Goal: Task Accomplishment & Management: Manage account settings

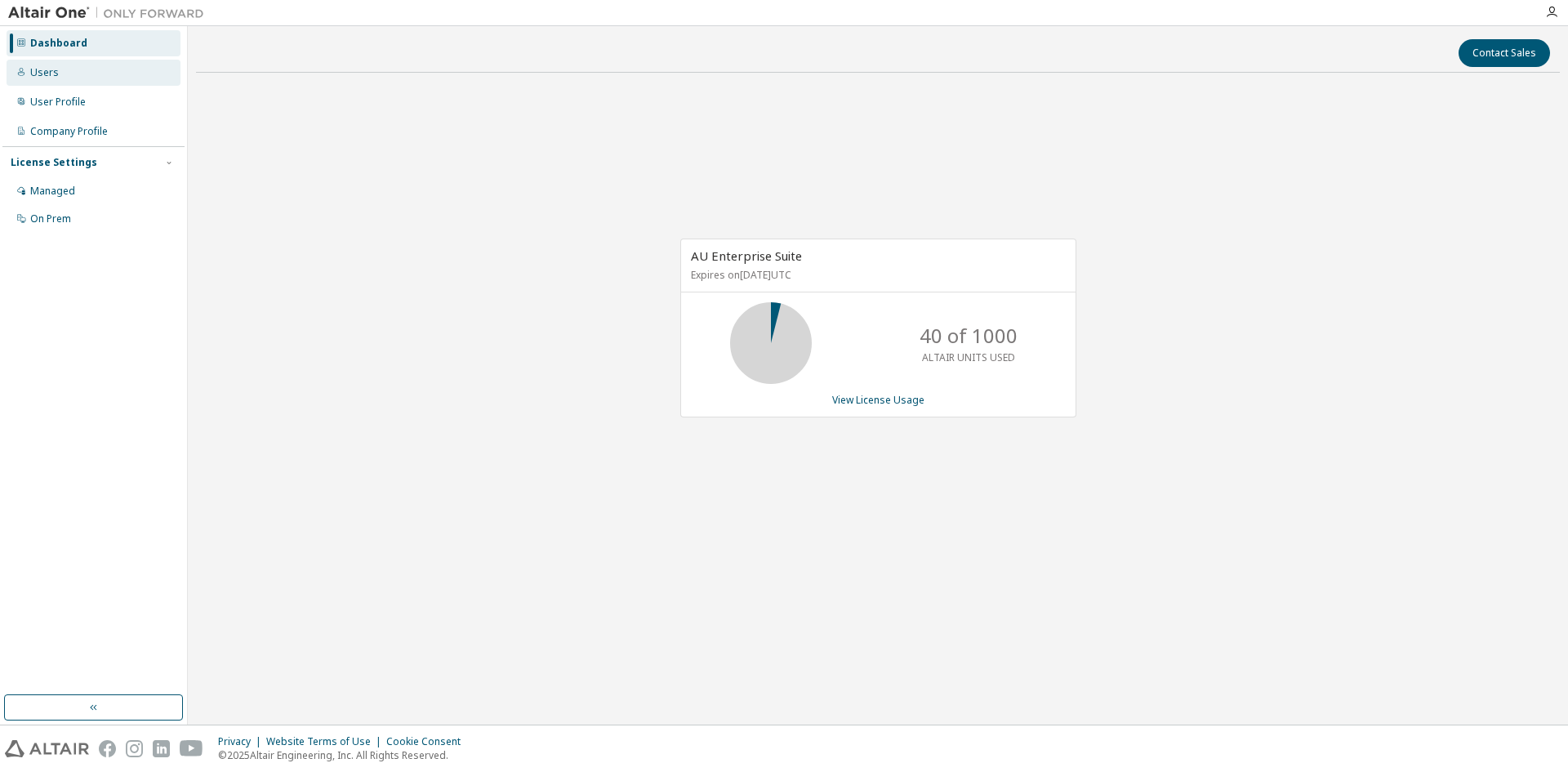
click at [85, 76] on div "Users" at bounding box center [94, 73] width 174 height 26
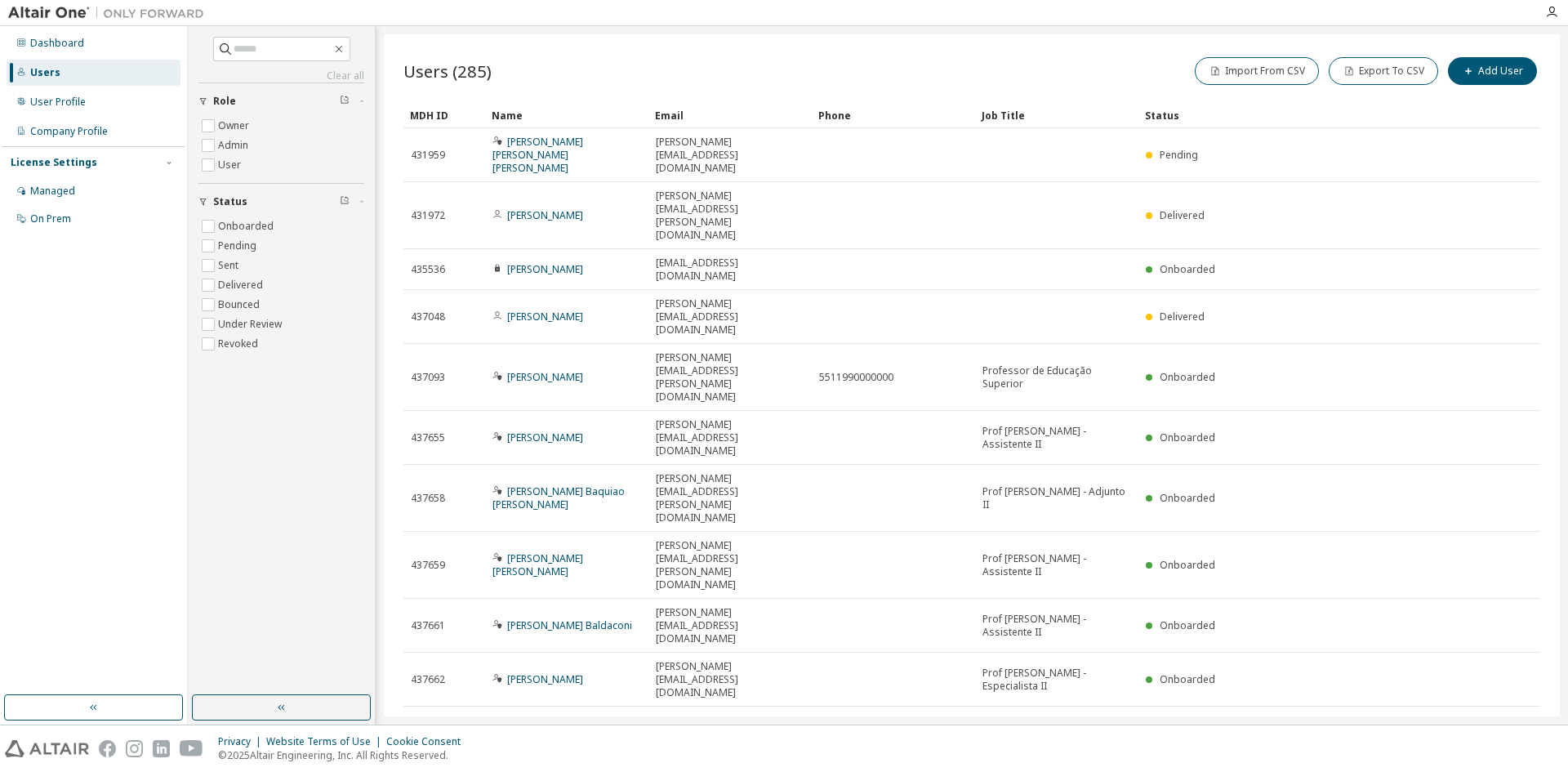
click at [1501, 716] on icon "button" at bounding box center [1498, 726] width 20 height 20
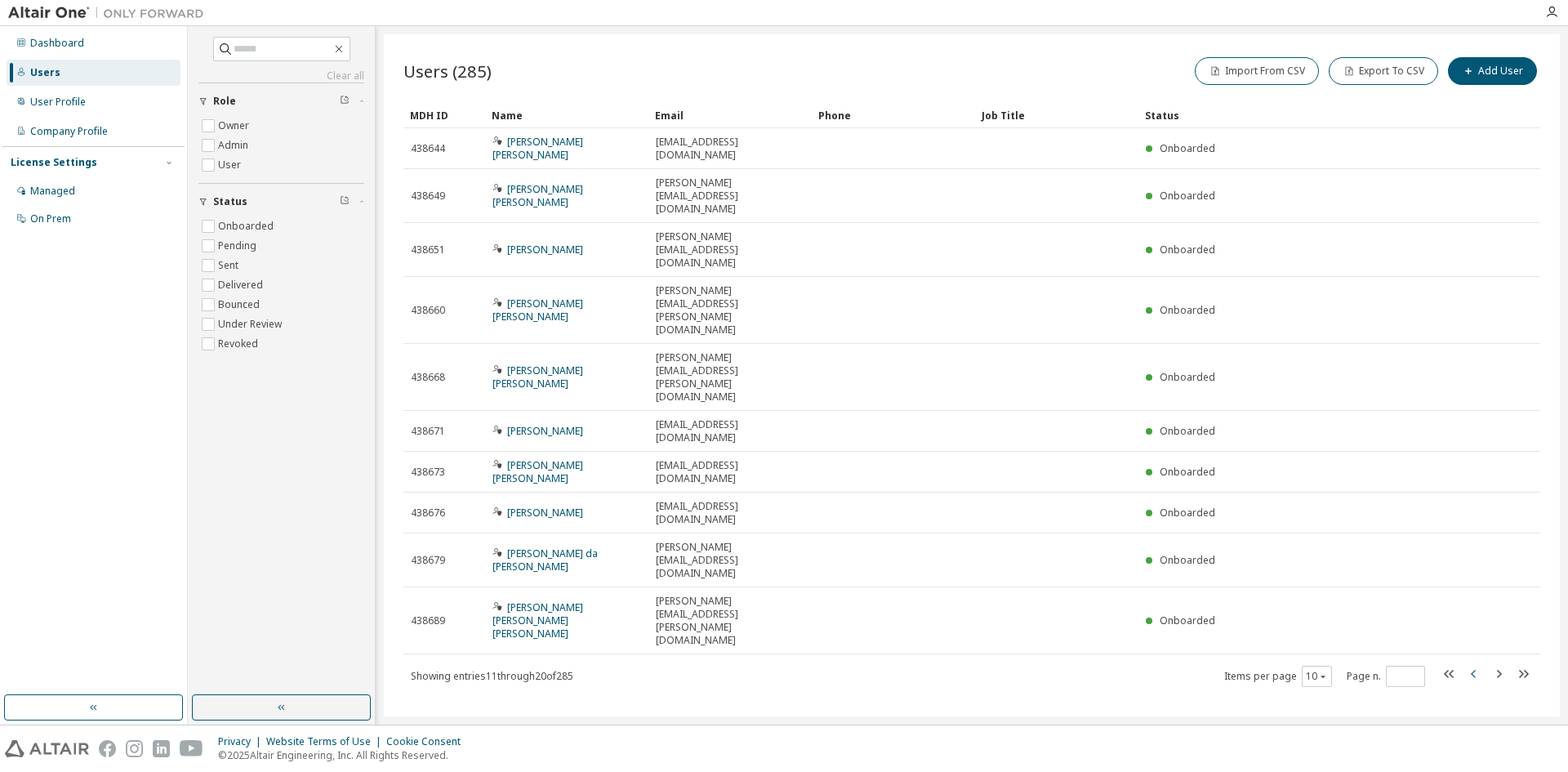
click at [1473, 670] on icon "button" at bounding box center [1472, 674] width 5 height 8
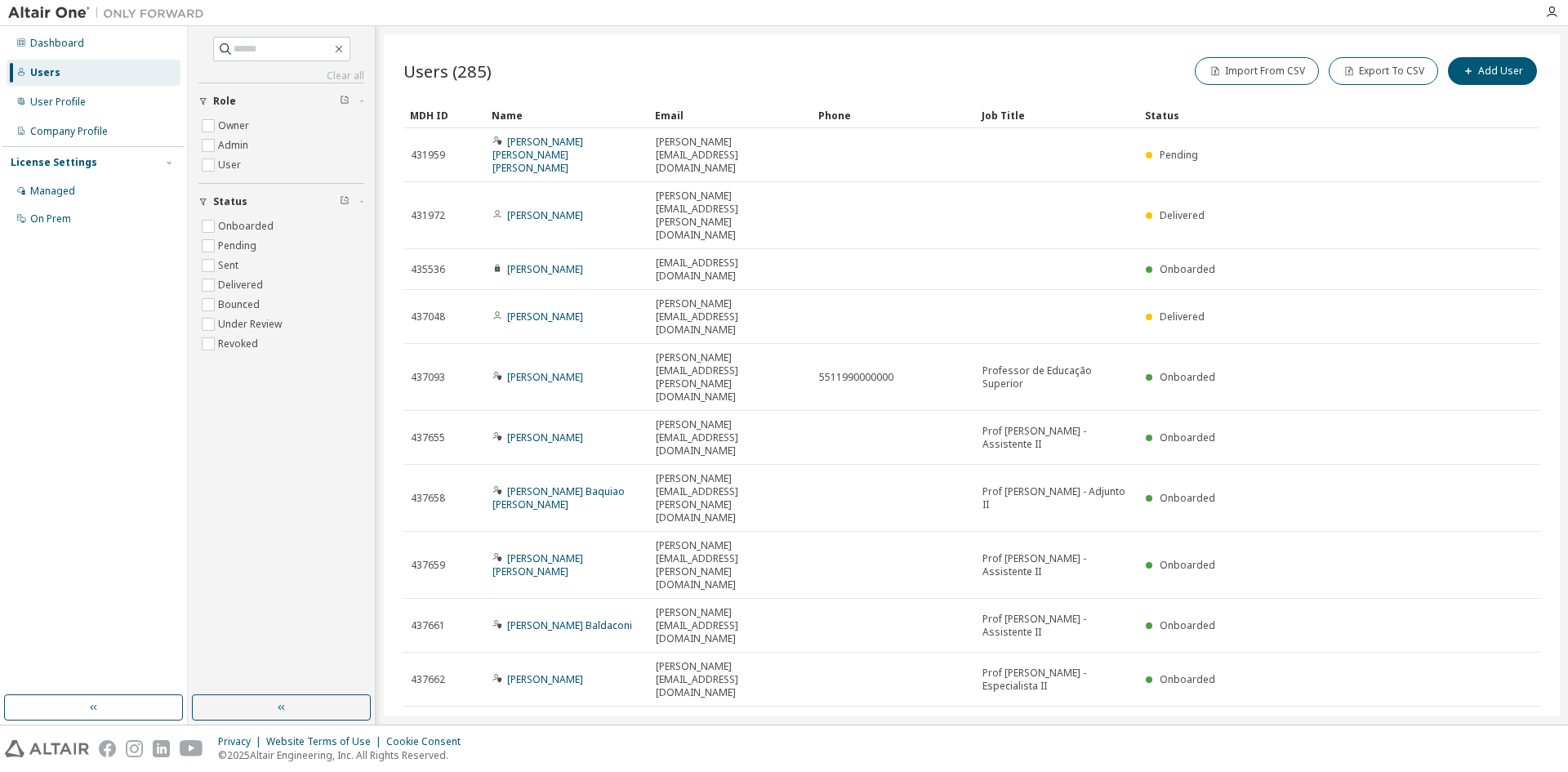
click at [1497, 722] on icon "button" at bounding box center [1499, 726] width 5 height 8
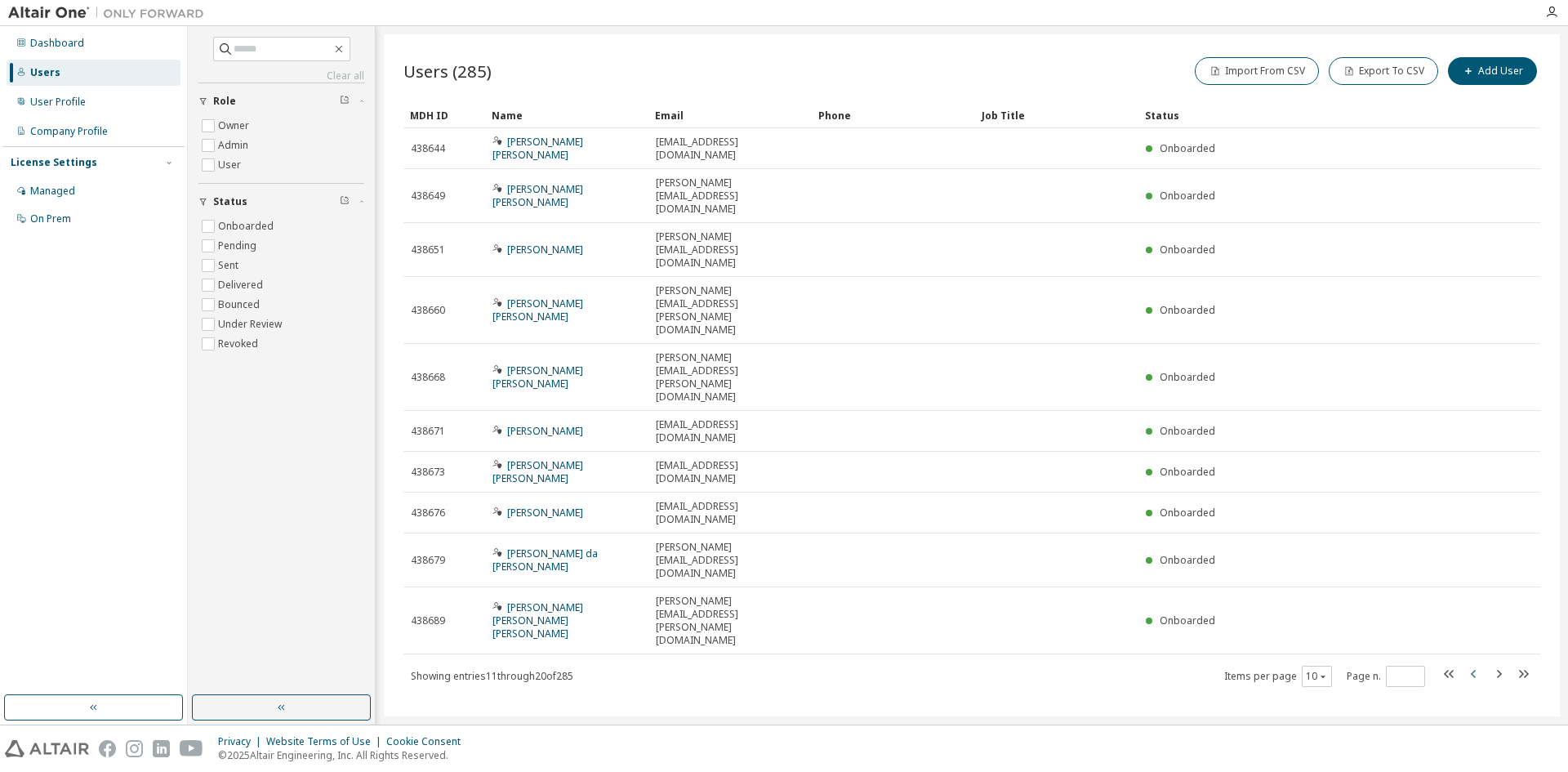
click at [1475, 664] on icon "button" at bounding box center [1474, 674] width 20 height 20
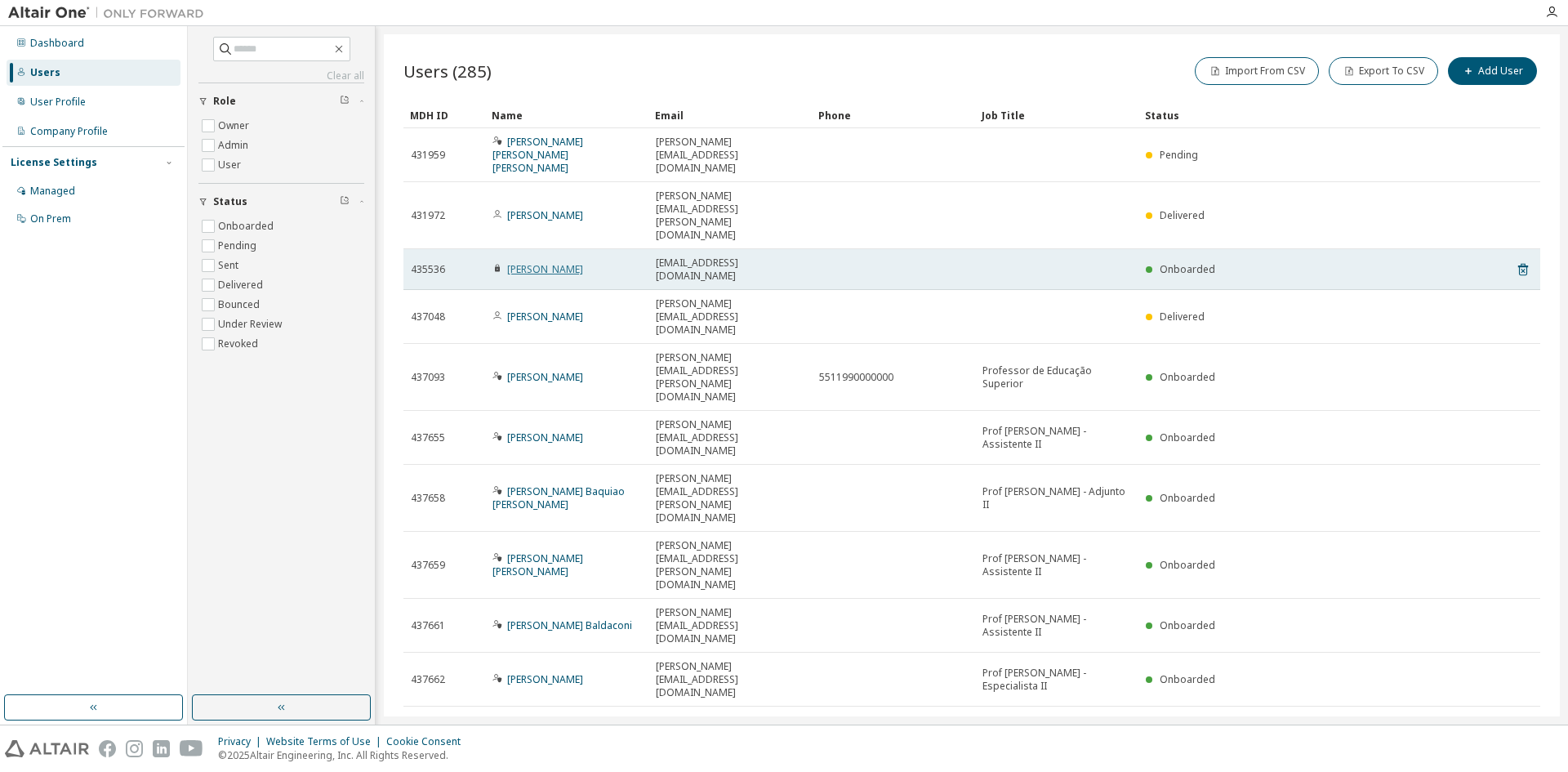
click at [520, 262] on link "João Vitor Jacundá" at bounding box center [545, 269] width 76 height 14
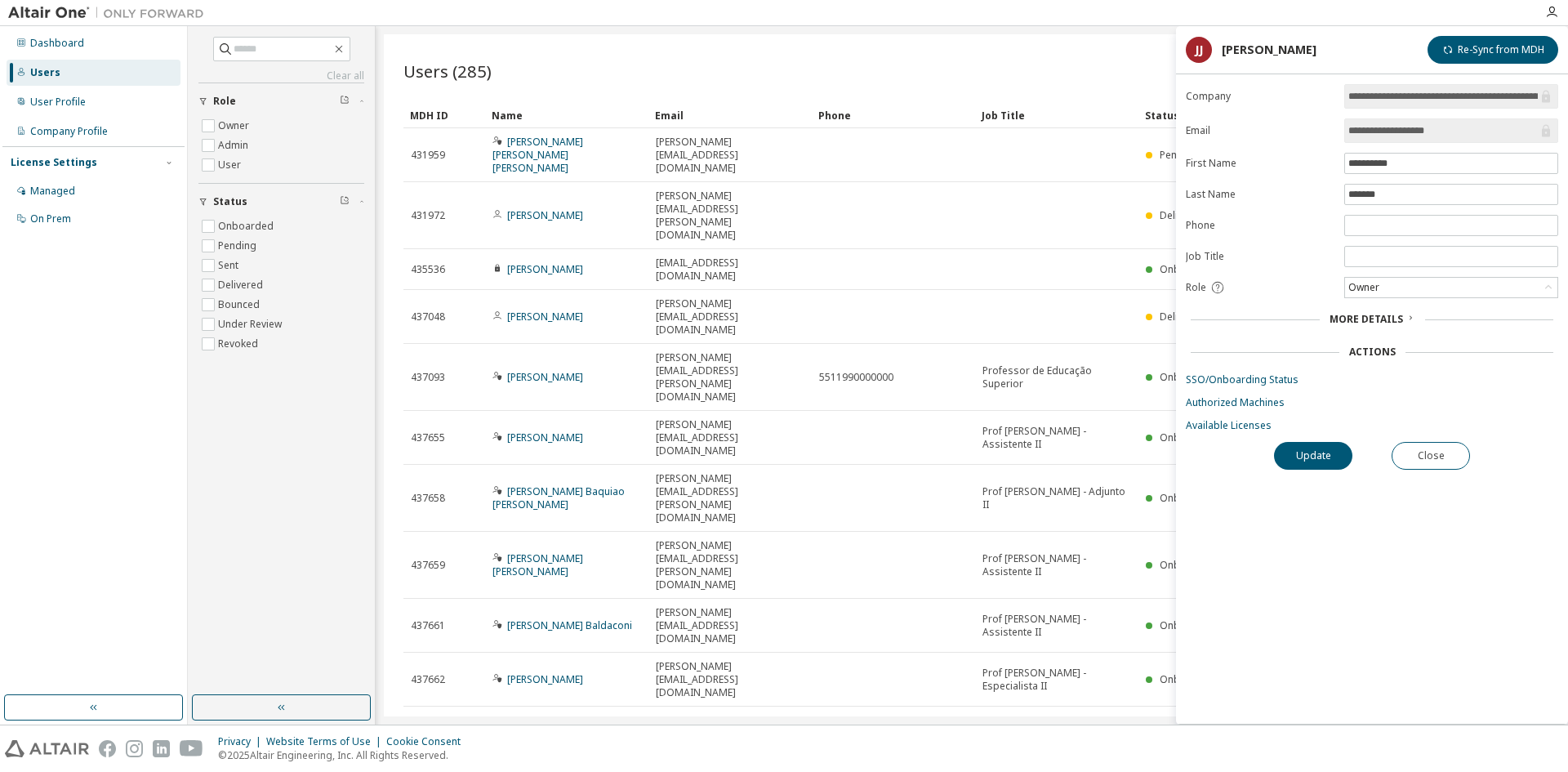
click at [928, 506] on div "Users (285) Import From CSV Export To CSV Add User Clear Load Save Save As Fiel…" at bounding box center [972, 375] width 1176 height 682
drag, startPoint x: 1433, startPoint y: 455, endPoint x: 1134, endPoint y: 621, distance: 342.0
click at [1149, 624] on main "**********" at bounding box center [877, 375] width 1381 height 698
click at [994, 578] on div "Users (285) Import From CSV Export To CSV Add User Clear Load Save Save As Fiel…" at bounding box center [972, 375] width 1176 height 682
click at [844, 566] on div "Users (285) Import From CSV Export To CSV Add User Clear Load Save Save As Fiel…" at bounding box center [972, 375] width 1176 height 682
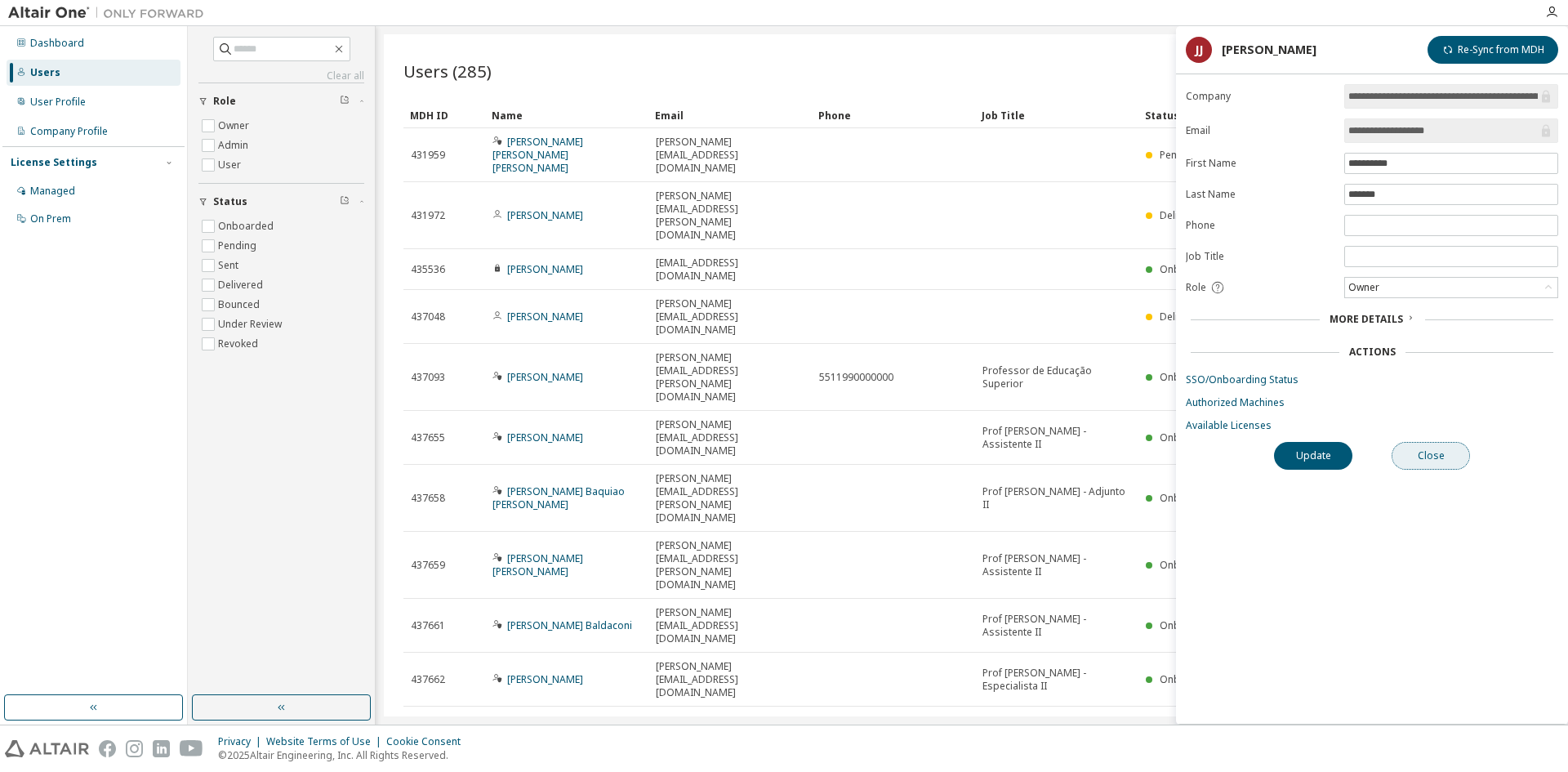
click at [1434, 452] on button "Close" at bounding box center [1430, 456] width 79 height 28
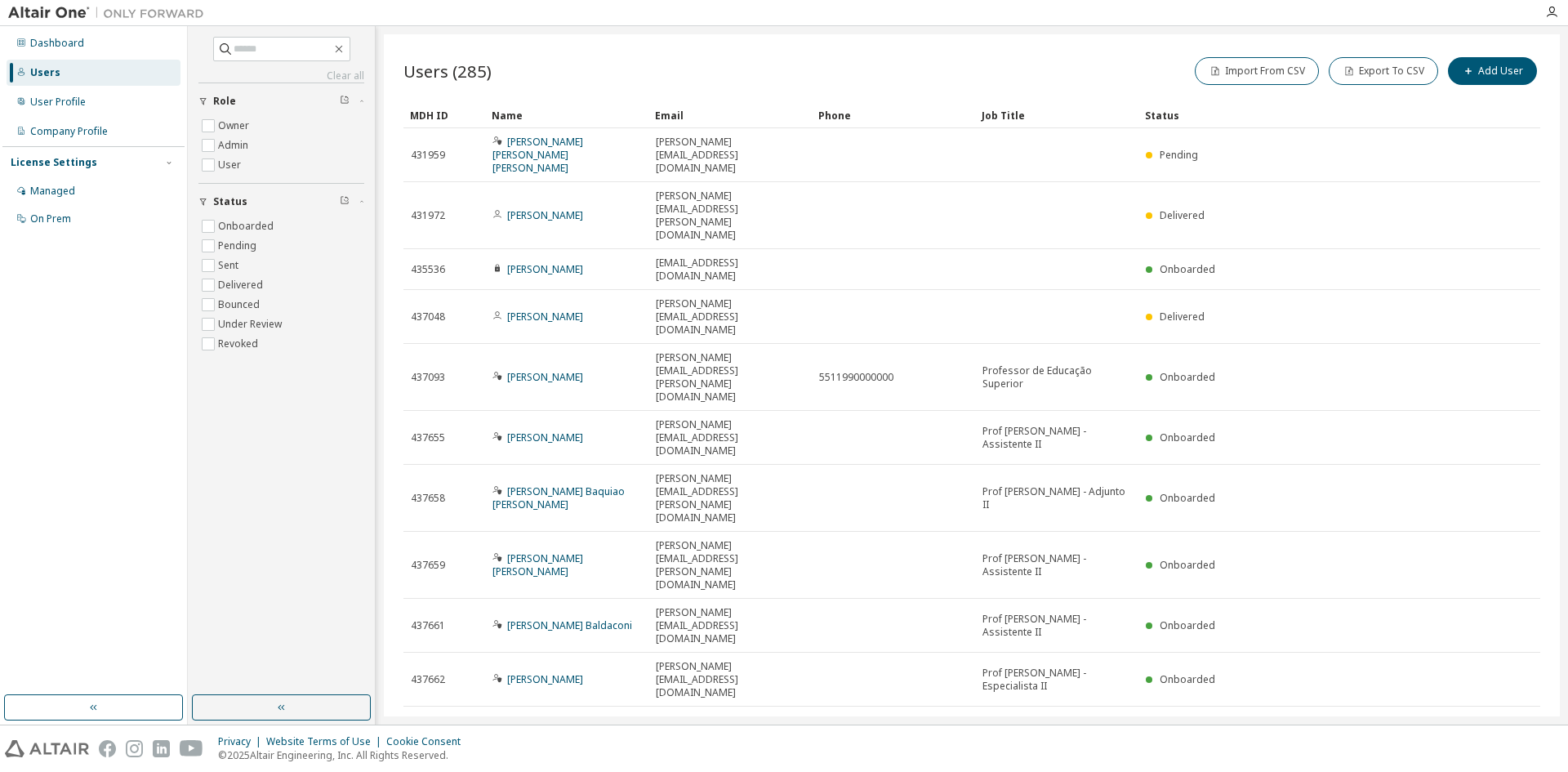
click at [1503, 716] on icon "button" at bounding box center [1498, 726] width 20 height 20
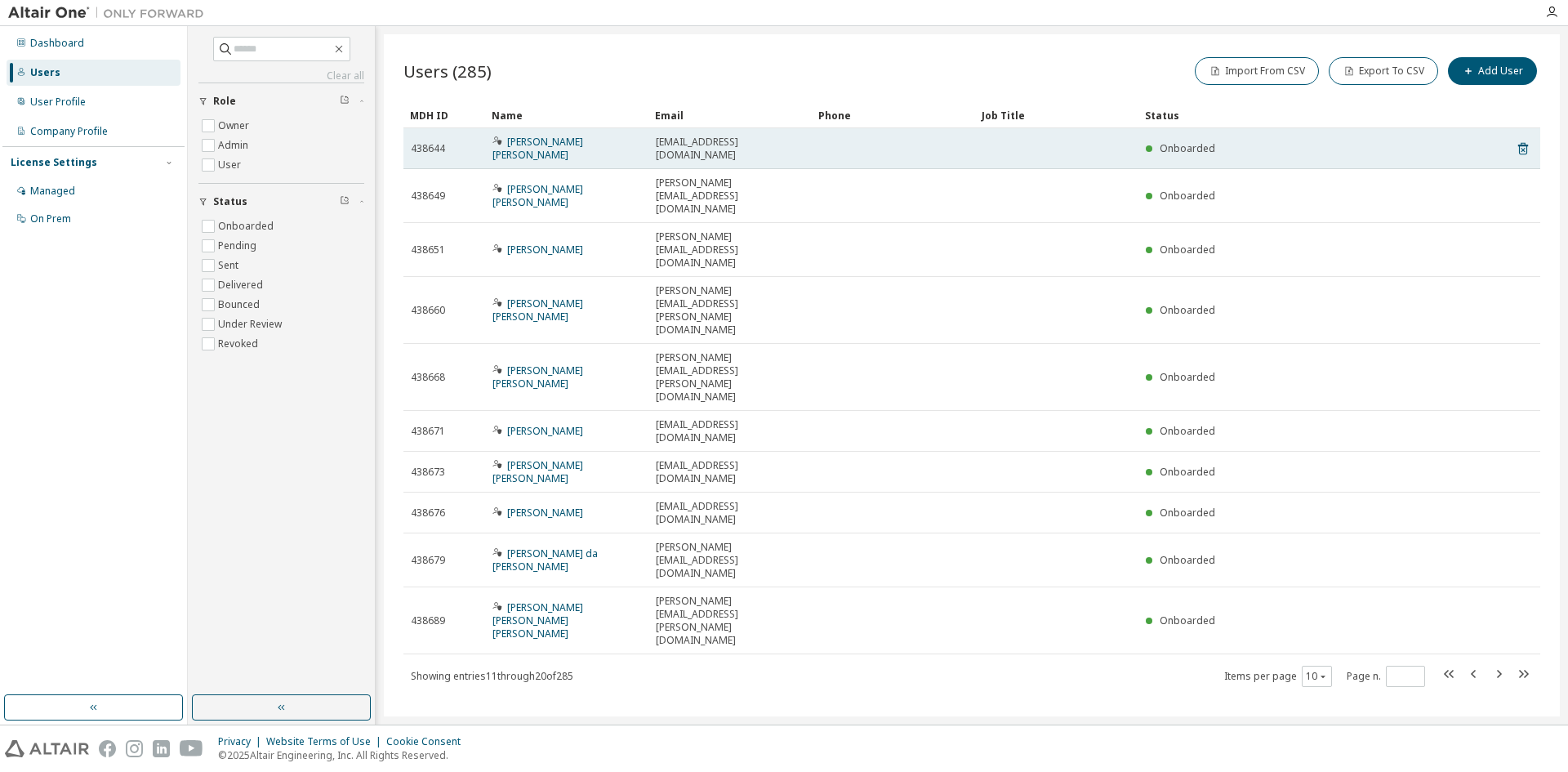
click at [547, 150] on span "Paulo Henrique Langone Miranda" at bounding box center [566, 149] width 149 height 26
click at [544, 145] on link "Paulo Henrique Langone Miranda" at bounding box center [537, 148] width 91 height 27
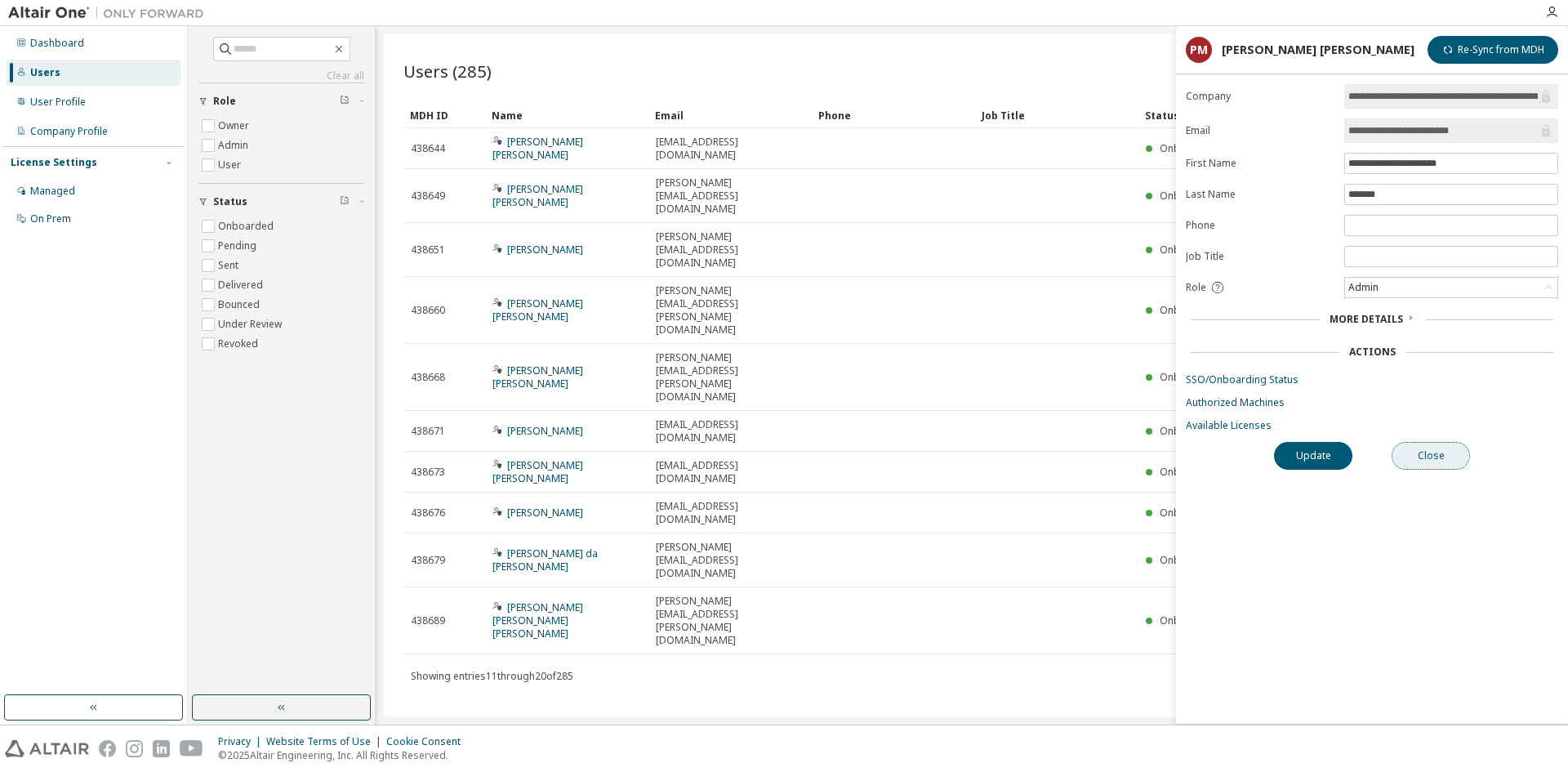
click at [1420, 453] on button "Close" at bounding box center [1430, 456] width 79 height 28
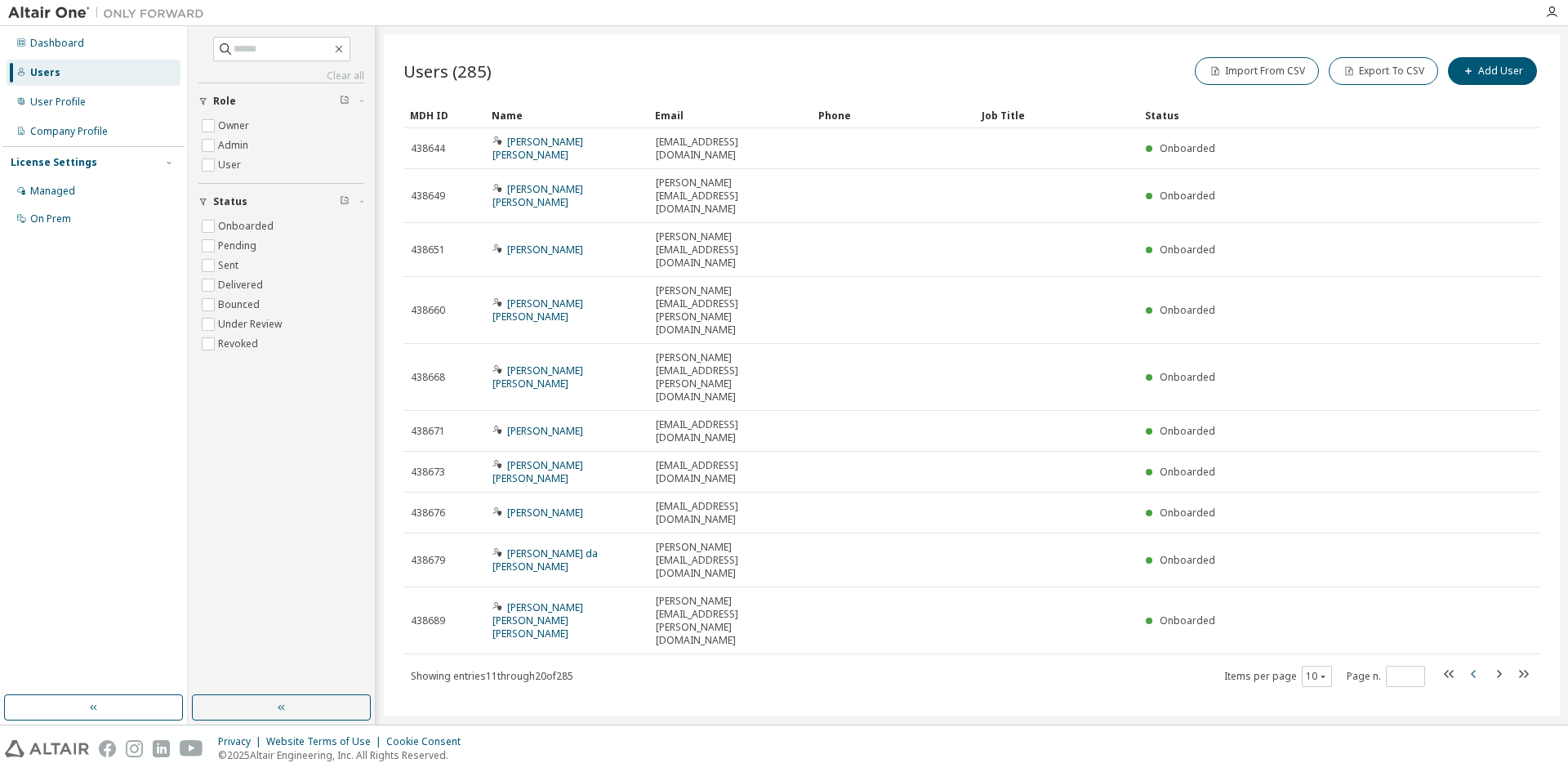
click at [1477, 664] on icon "button" at bounding box center [1474, 674] width 20 height 20
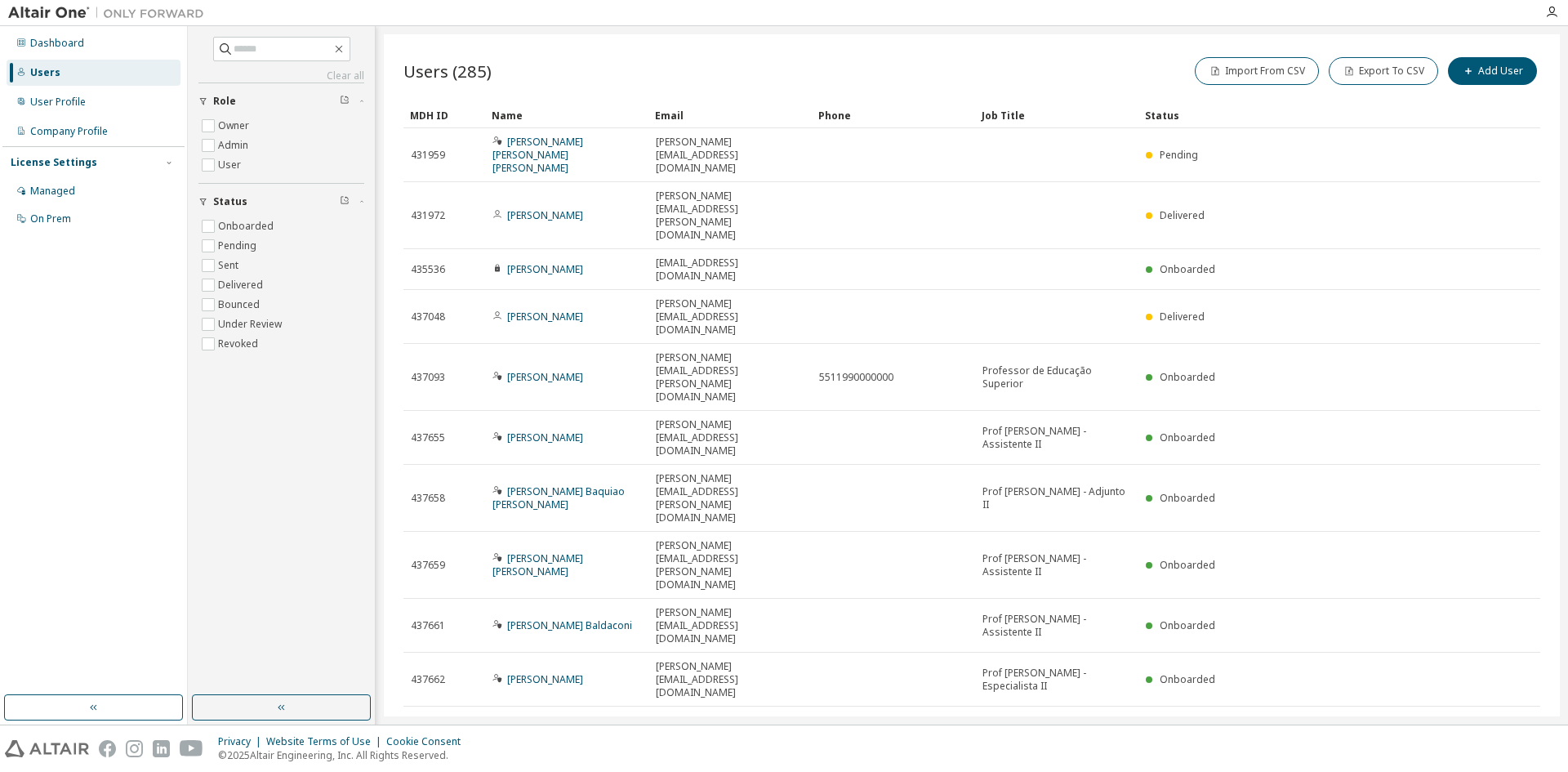
click at [1496, 716] on icon "button" at bounding box center [1498, 726] width 20 height 20
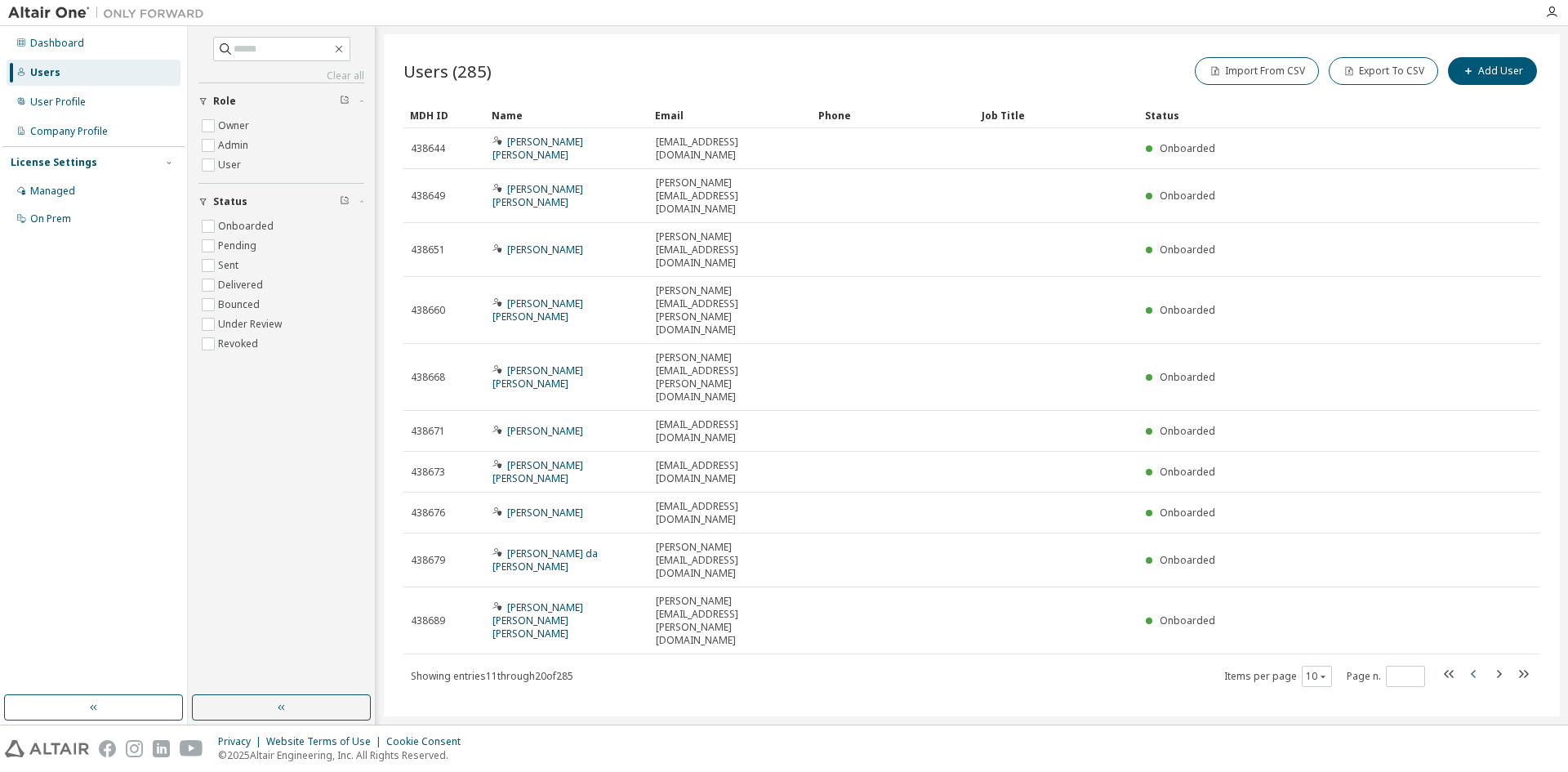
click at [1468, 664] on icon "button" at bounding box center [1474, 674] width 20 height 20
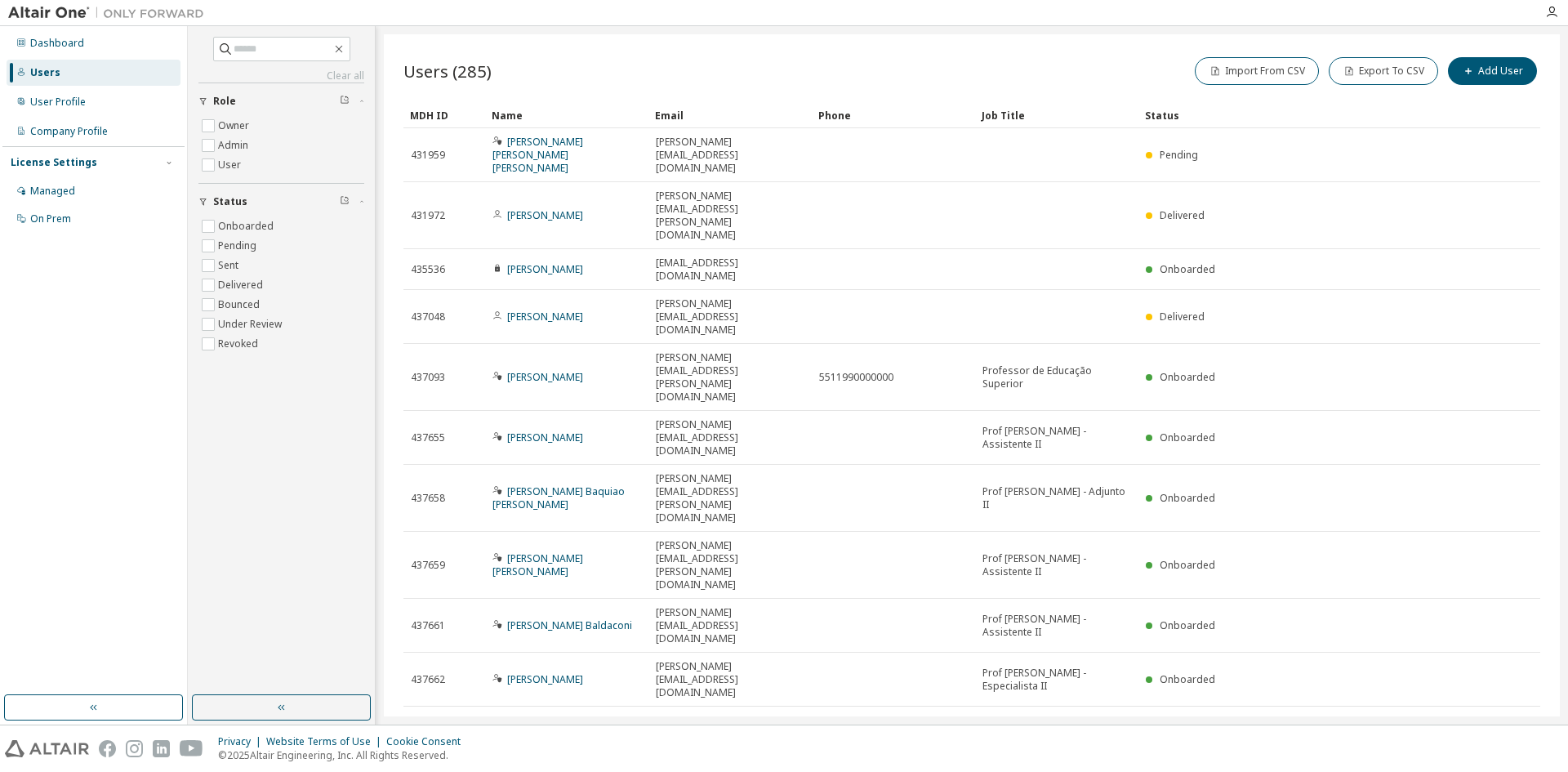
type input "*"
click at [31, 439] on div "Dashboard Users User Profile Company Profile License Settings Managed On Prem" at bounding box center [93, 361] width 182 height 664
